Goal: Task Accomplishment & Management: Complete application form

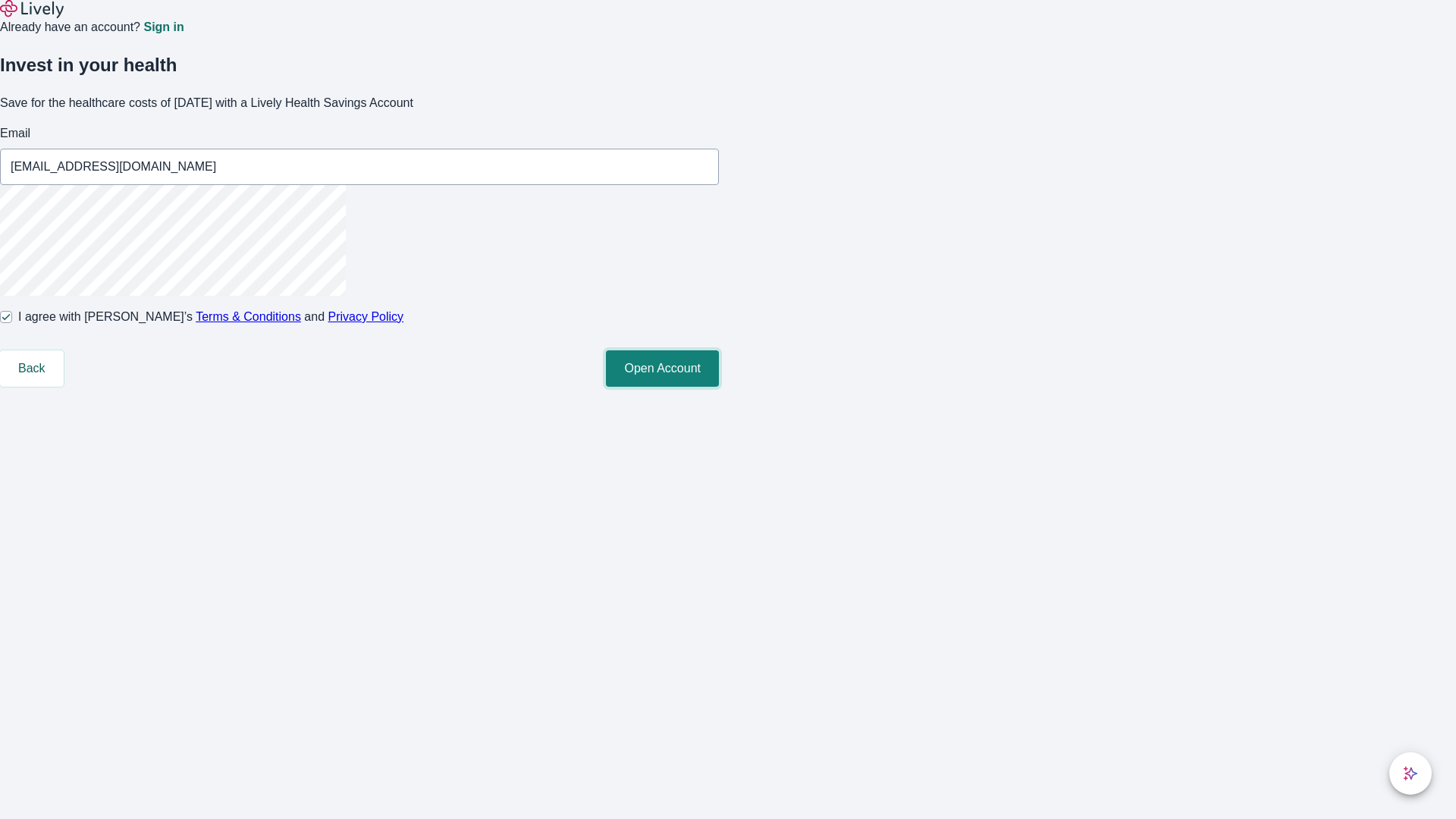
click at [719, 387] on button "Open Account" at bounding box center [662, 369] width 113 height 36
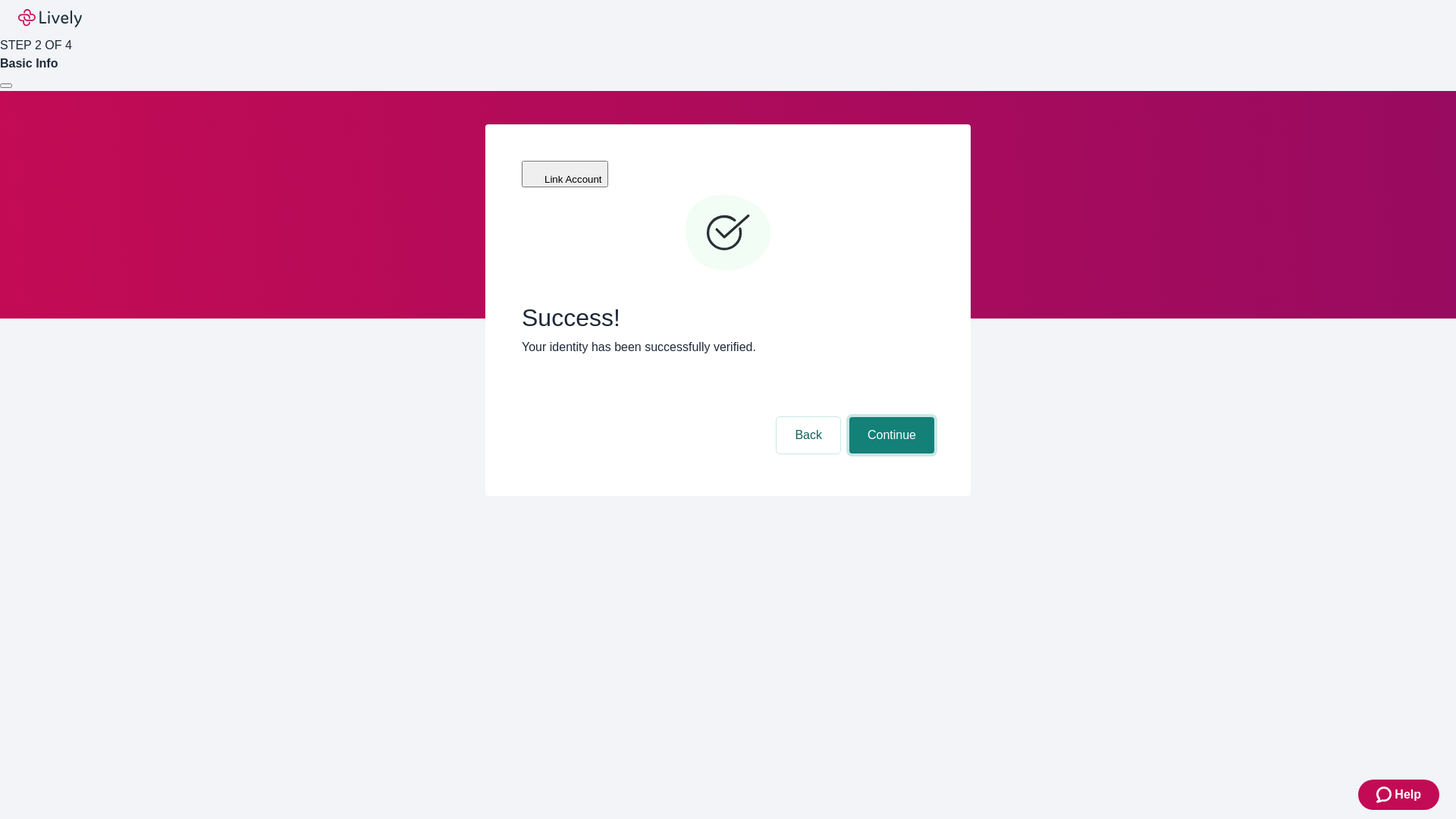
click at [890, 417] on button "Continue" at bounding box center [892, 435] width 85 height 36
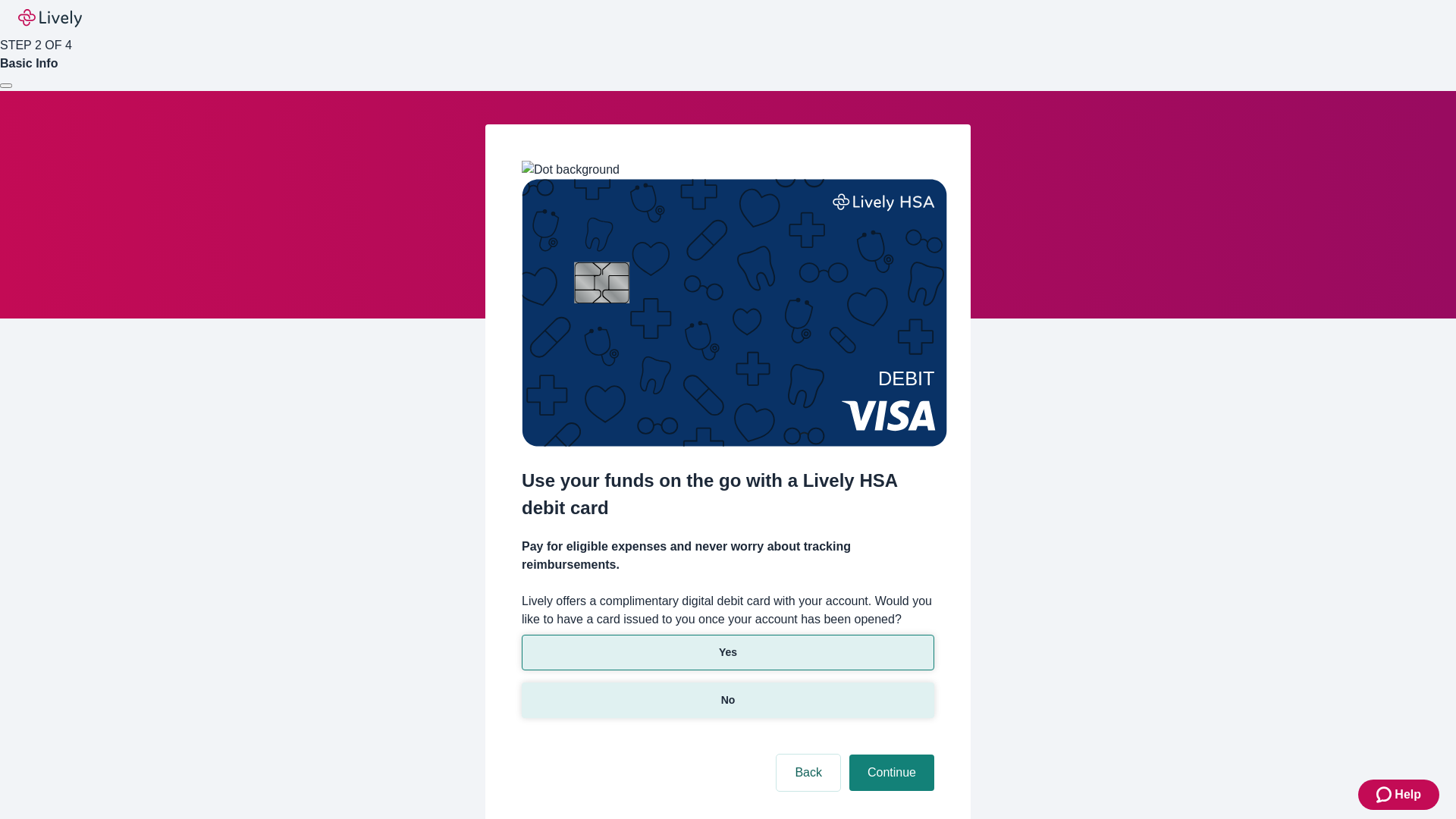
click at [727, 693] on p "No" at bounding box center [728, 701] width 14 height 16
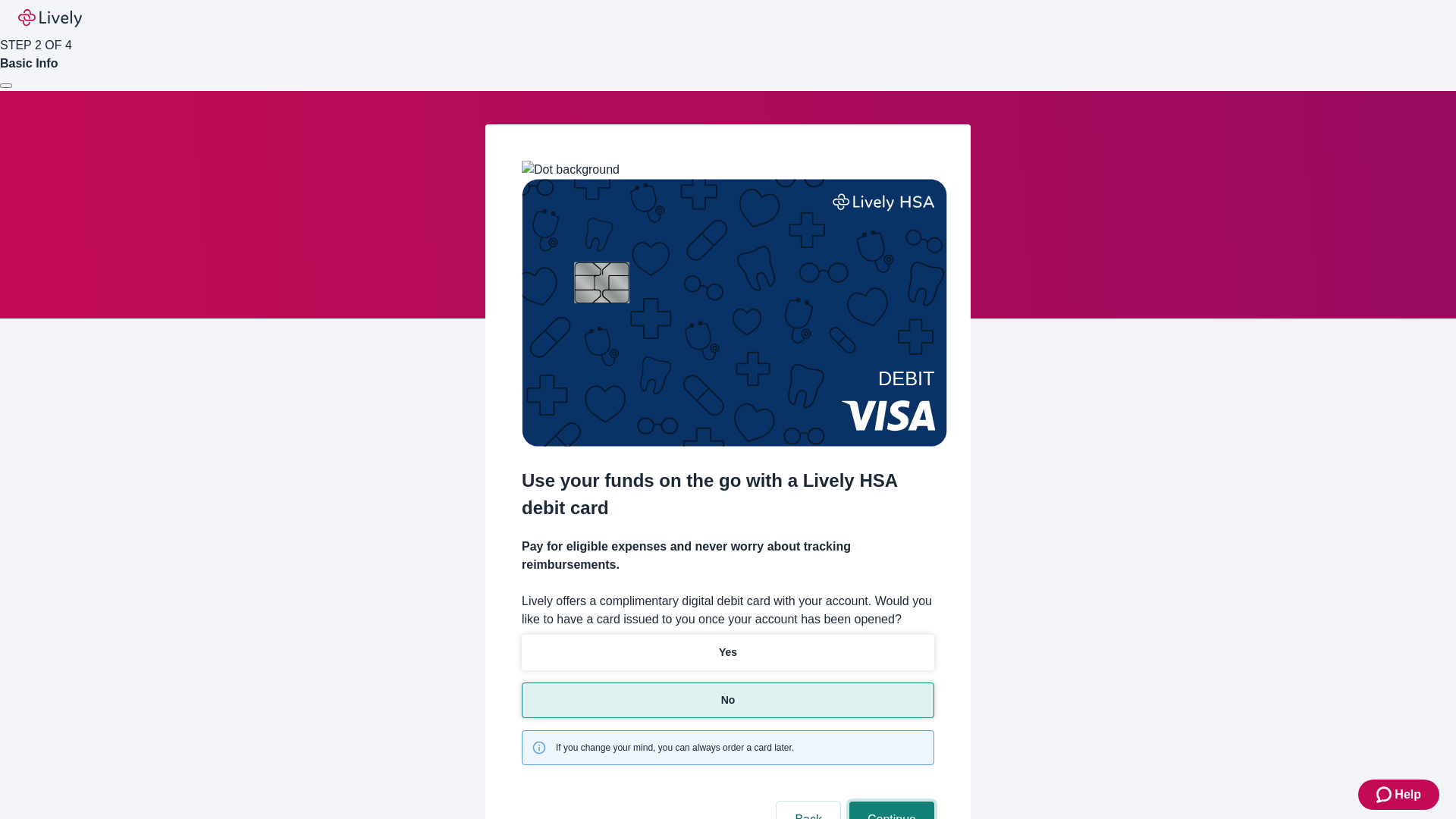
click at [890, 802] on button "Continue" at bounding box center [892, 820] width 85 height 36
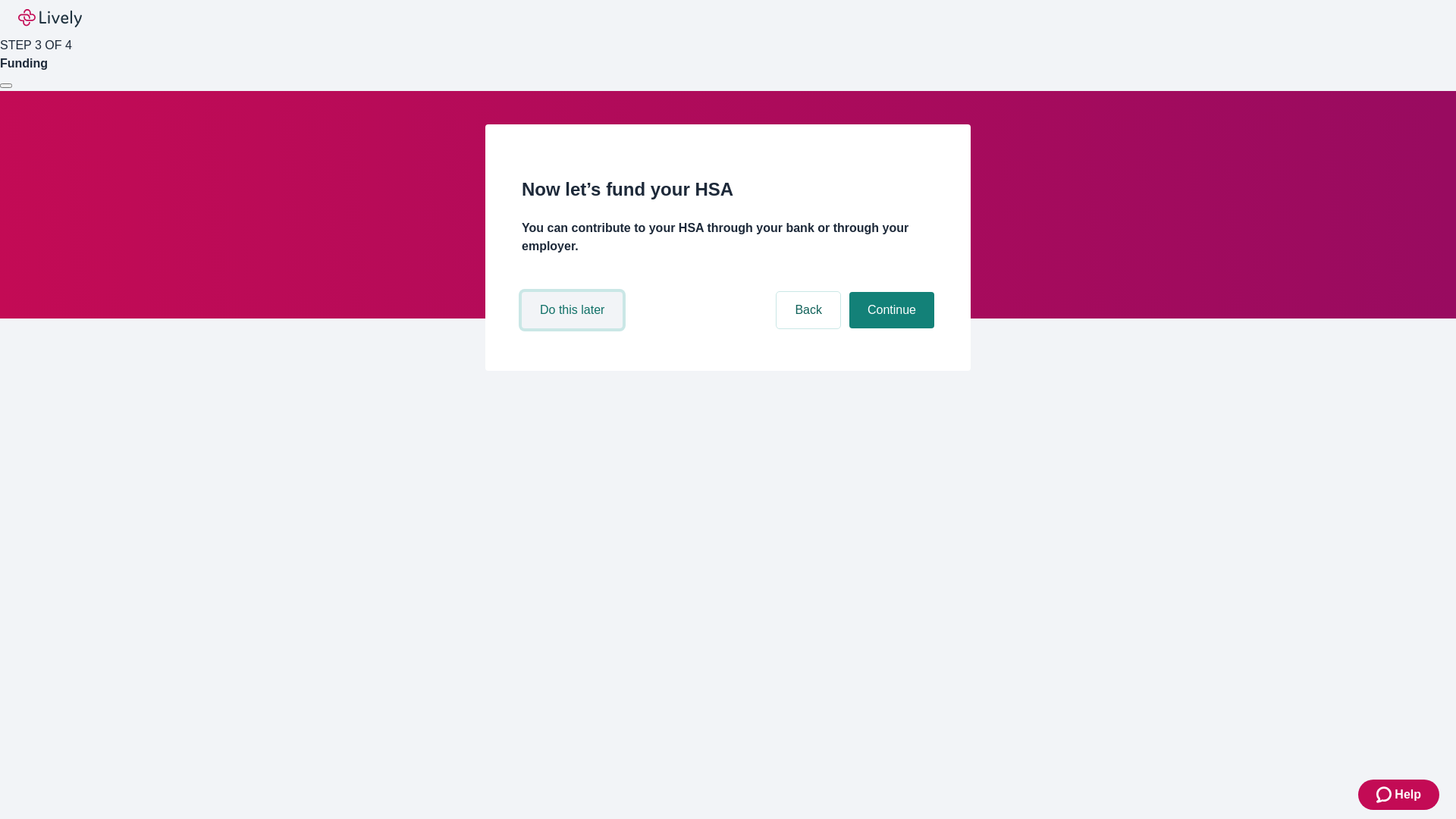
click at [574, 329] on button "Do this later" at bounding box center [572, 310] width 101 height 36
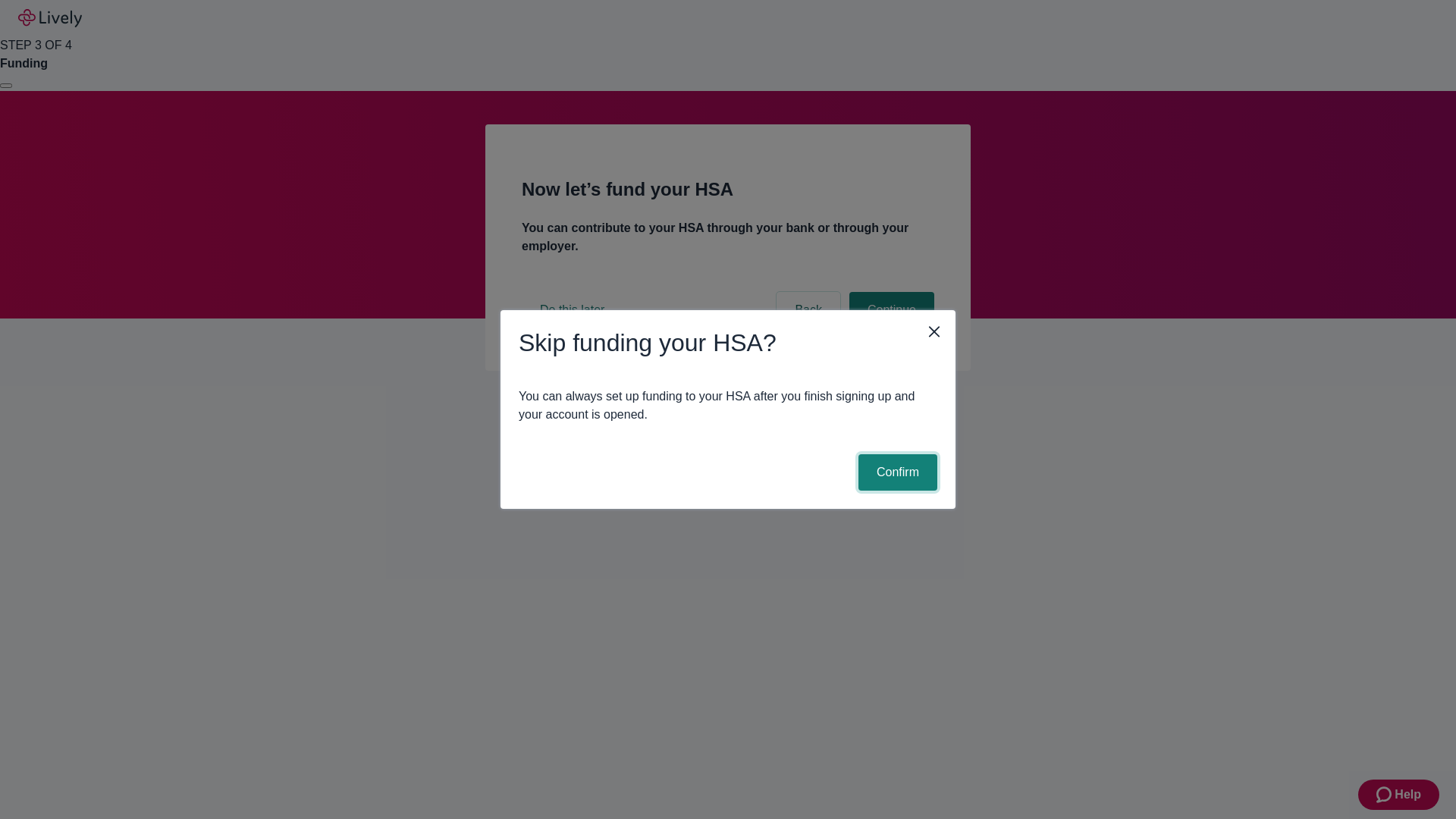
click at [895, 472] on button "Confirm" at bounding box center [898, 472] width 79 height 36
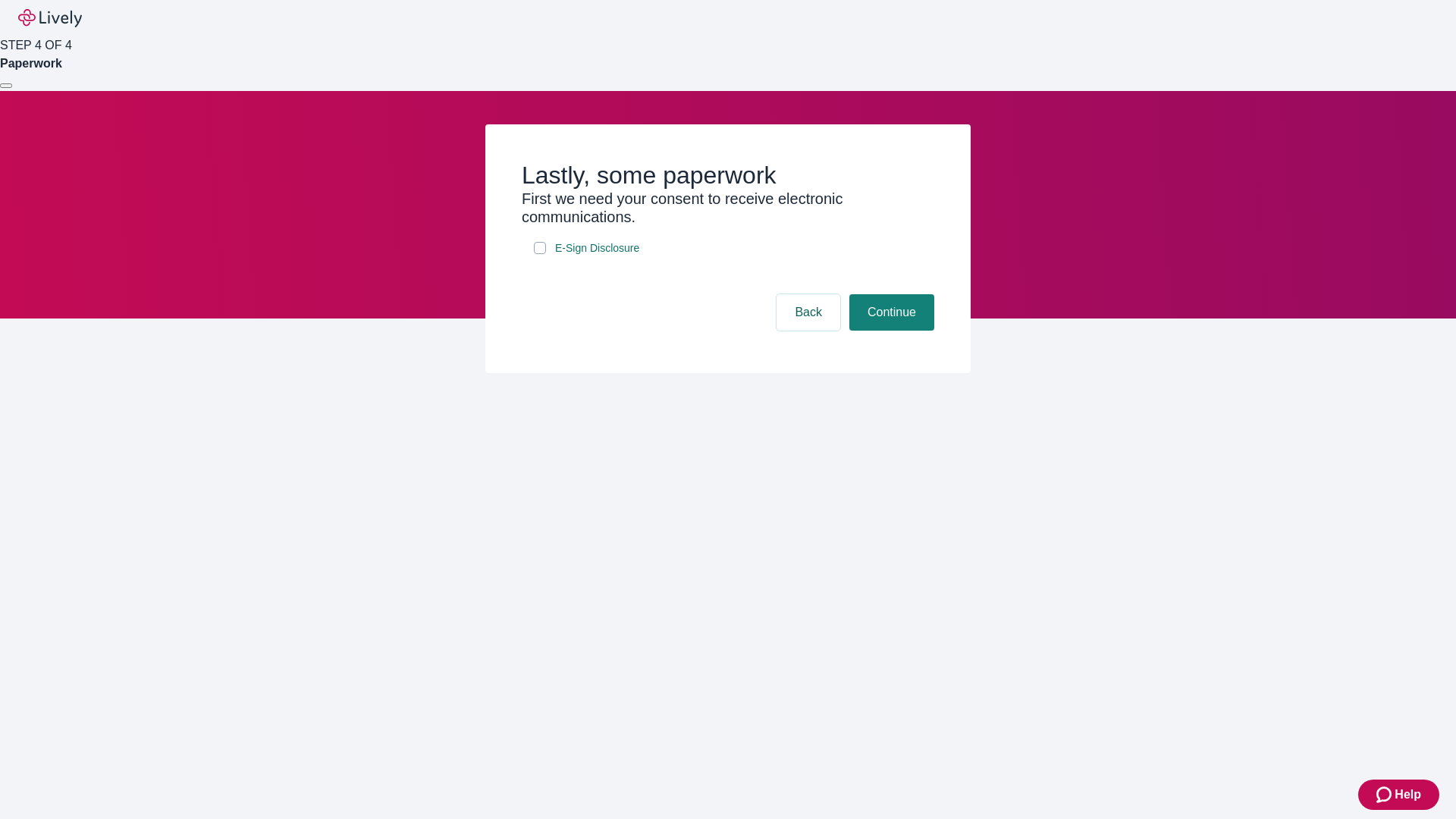
click at [540, 254] on input "E-Sign Disclosure" at bounding box center [539, 247] width 12 height 12
checkbox input "true"
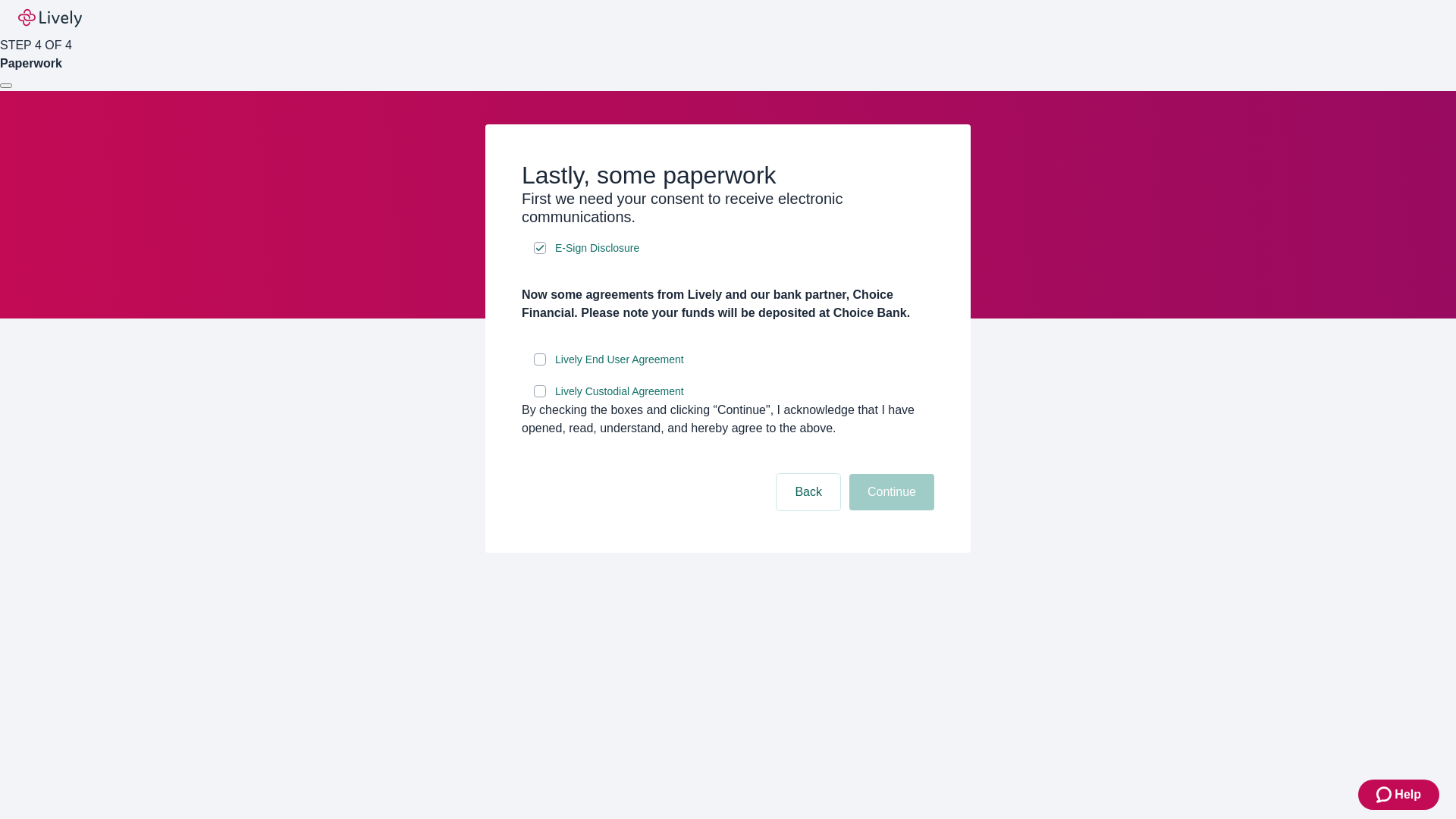
click at [540, 366] on input "Lively End User Agreement" at bounding box center [539, 359] width 12 height 12
checkbox input "true"
click at [540, 397] on input "Lively Custodial Agreement" at bounding box center [539, 391] width 12 height 12
checkbox input "true"
click at [890, 510] on button "Continue" at bounding box center [892, 492] width 85 height 36
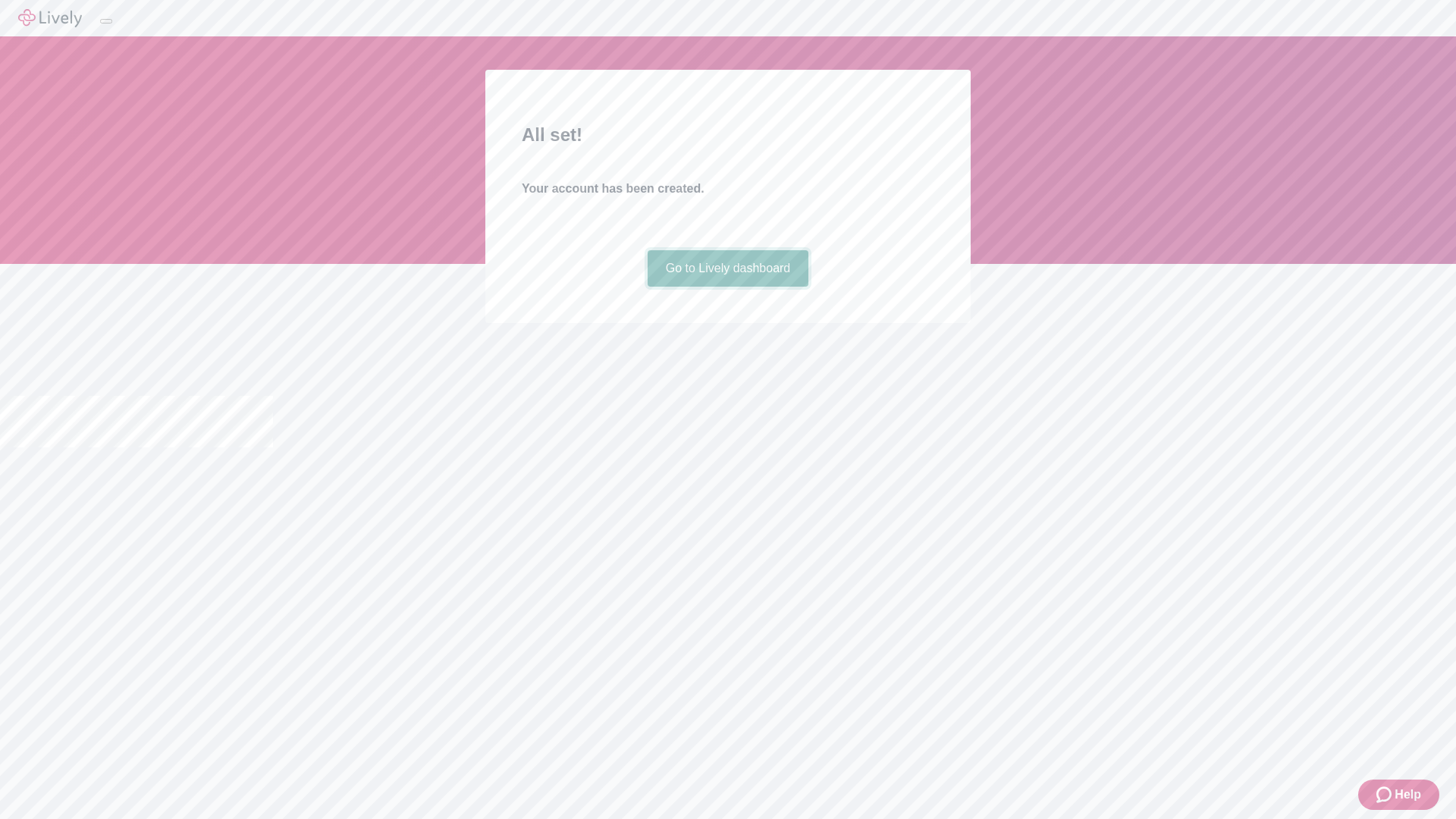
click at [727, 287] on link "Go to Lively dashboard" at bounding box center [728, 269] width 162 height 36
